Goal: Find contact information: Find contact information

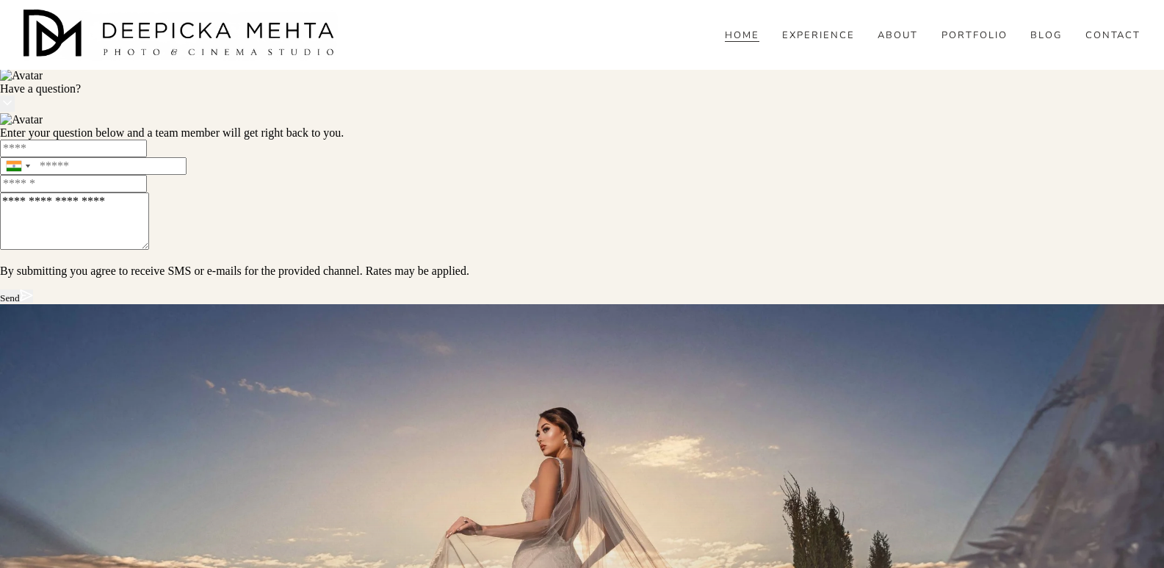
click at [1132, 58] on div "HOME EXPERIENCE ABOUT PORTFOLIO BLOG" at bounding box center [583, 35] width 1118 height 51
click at [1131, 43] on link "CONTACT" at bounding box center [1114, 35] width 56 height 13
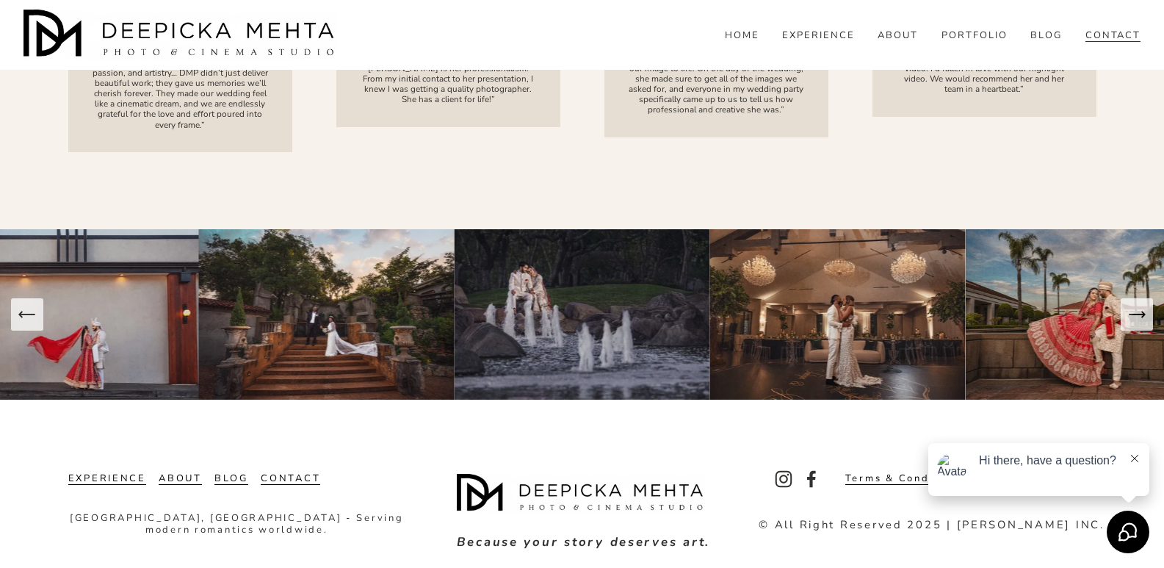
scroll to position [1958, 0]
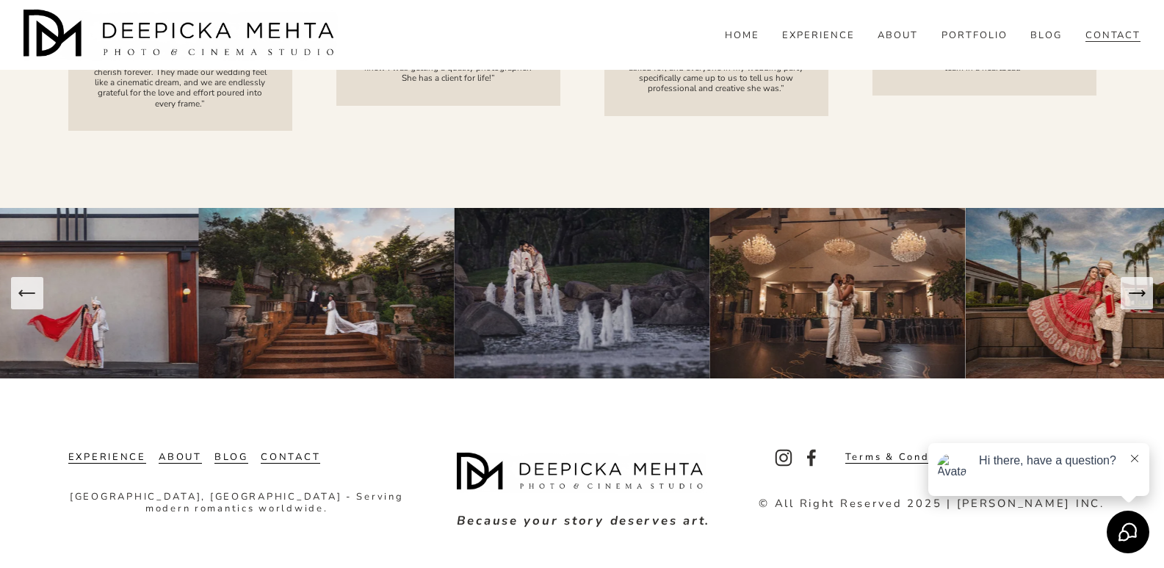
click at [295, 454] on link "CONTACT" at bounding box center [291, 458] width 60 height 12
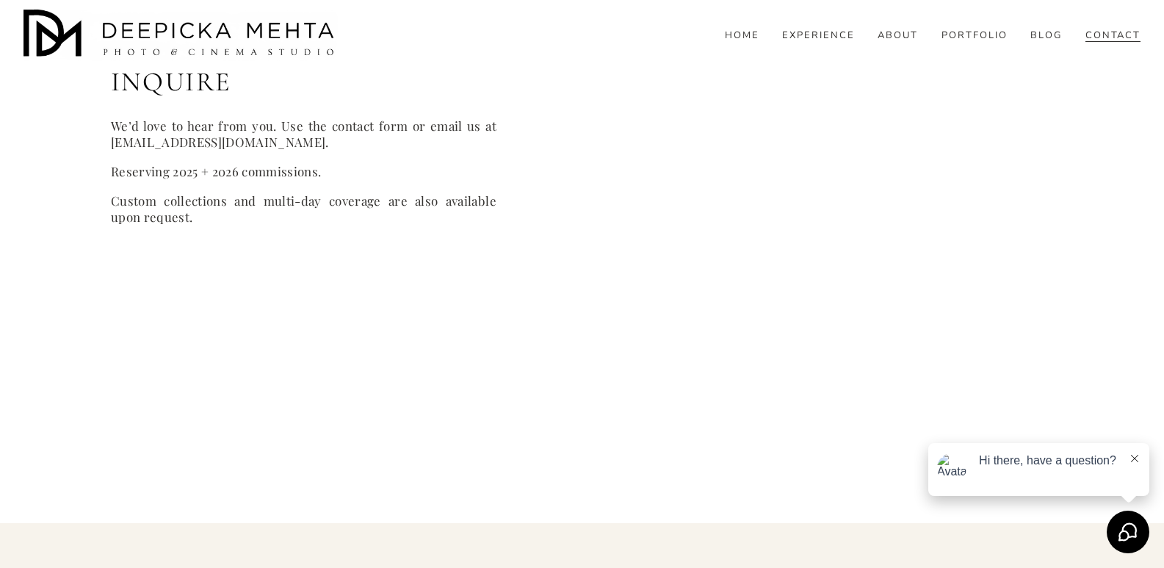
scroll to position [1102, 0]
